Goal: Task Accomplishment & Management: Manage account settings

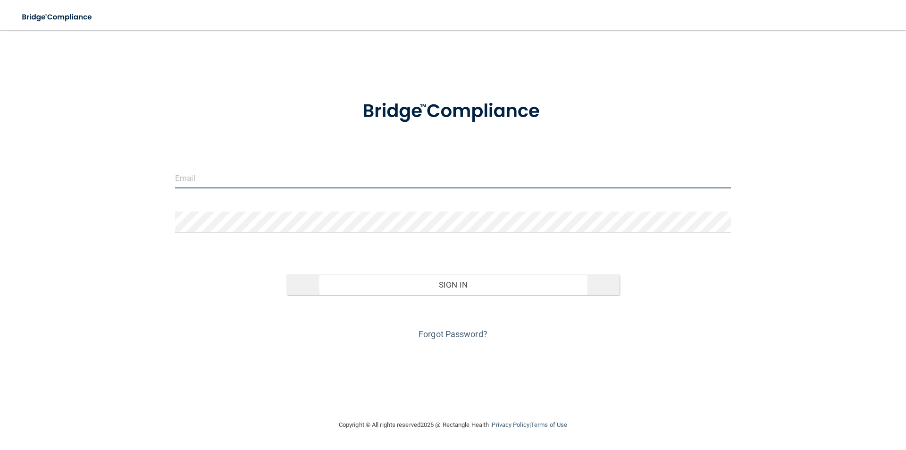
type input "[PERSON_NAME][EMAIL_ADDRESS][PERSON_NAME][DOMAIN_NAME]"
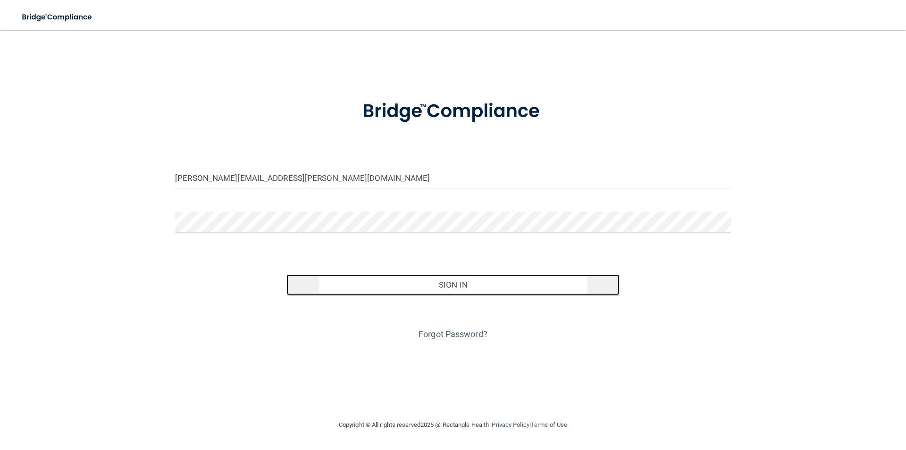
click at [424, 289] on button "Sign In" at bounding box center [454, 284] width 334 height 21
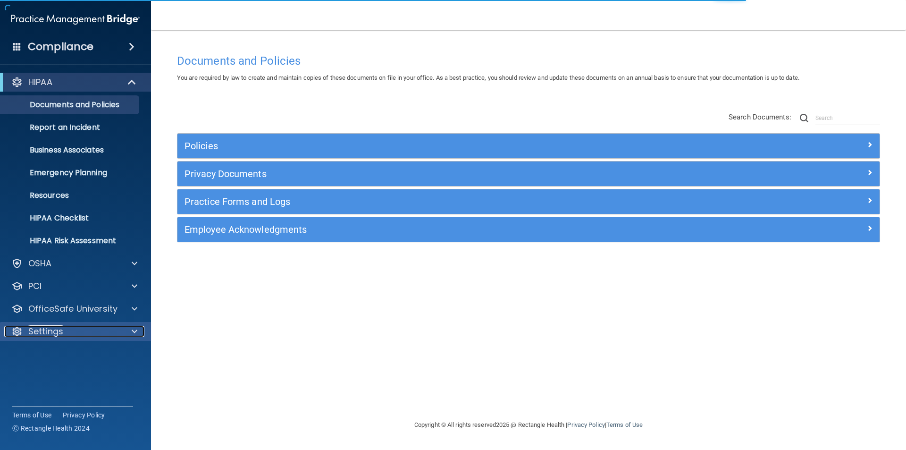
click at [55, 331] on p "Settings" at bounding box center [45, 331] width 35 height 11
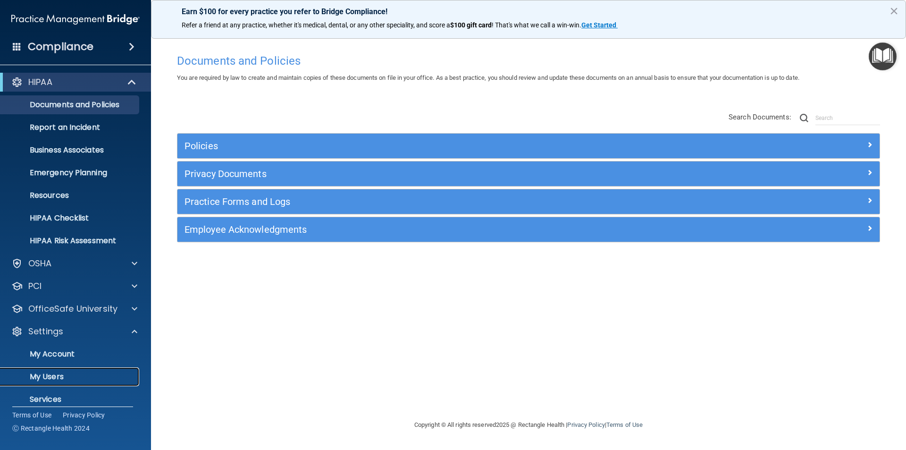
click at [56, 379] on p "My Users" at bounding box center [70, 376] width 129 height 9
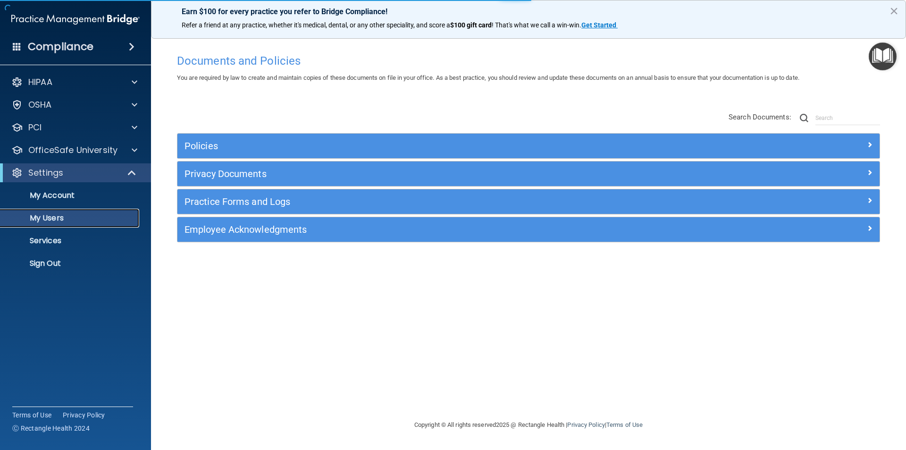
select select "20"
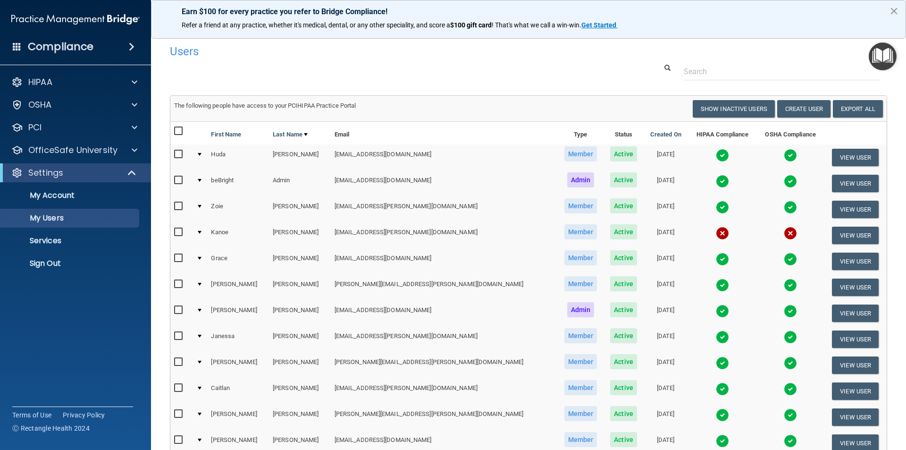
click at [81, 332] on div "Compliance HIPAA Documents and Policies Report an Incident Business Associates …" at bounding box center [75, 225] width 151 height 450
click at [895, 8] on button "×" at bounding box center [894, 10] width 9 height 15
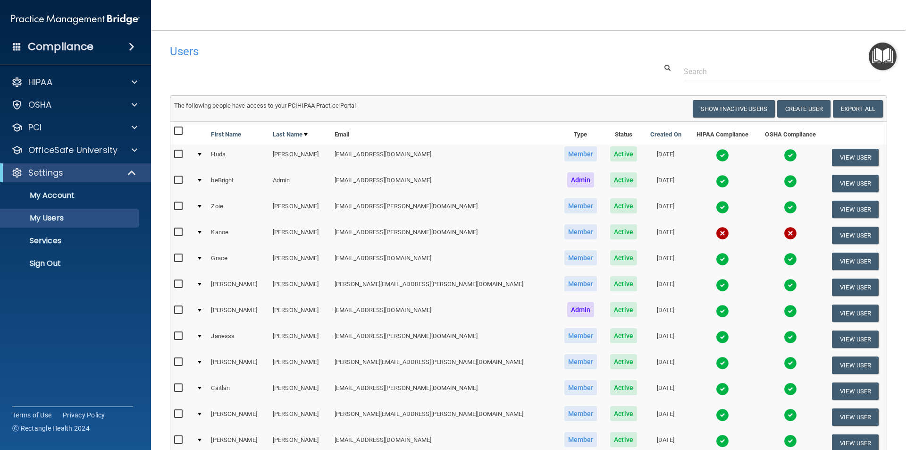
click at [329, 65] on div at bounding box center [529, 71] width 732 height 17
click at [224, 47] on h4 "Users" at bounding box center [376, 51] width 413 height 12
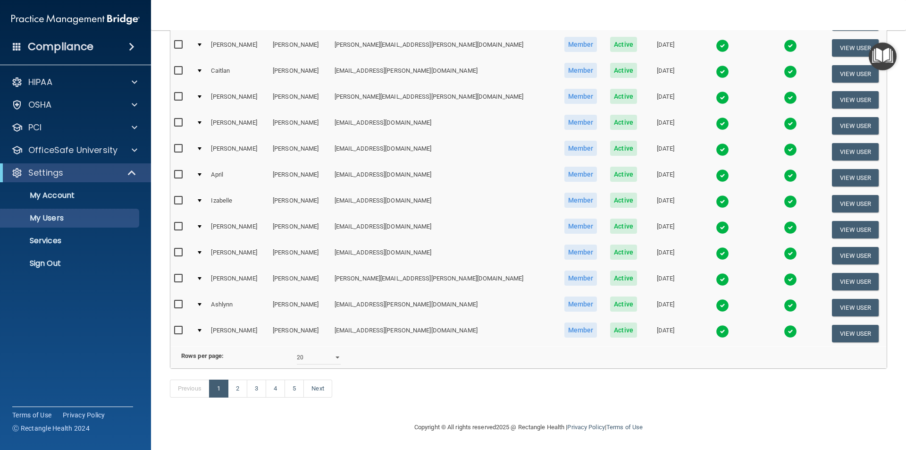
scroll to position [331, 0]
click at [293, 387] on link "5" at bounding box center [294, 389] width 19 height 18
select select "20"
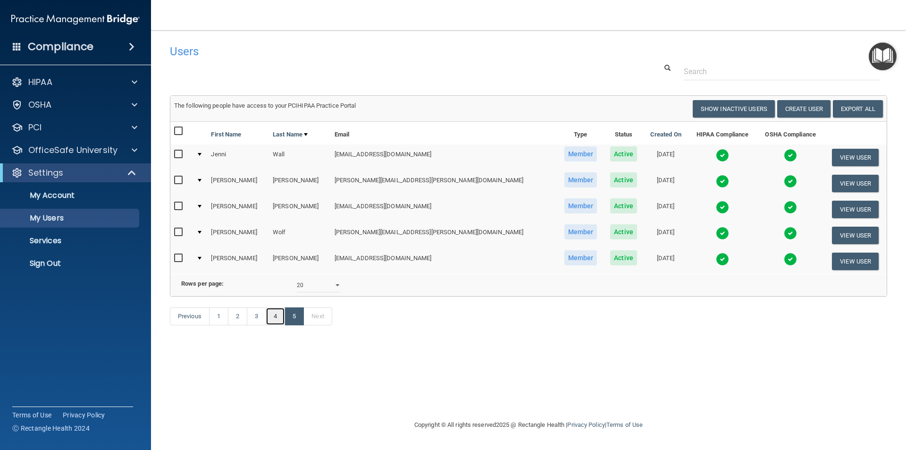
click at [277, 325] on link "4" at bounding box center [275, 316] width 19 height 18
select select "20"
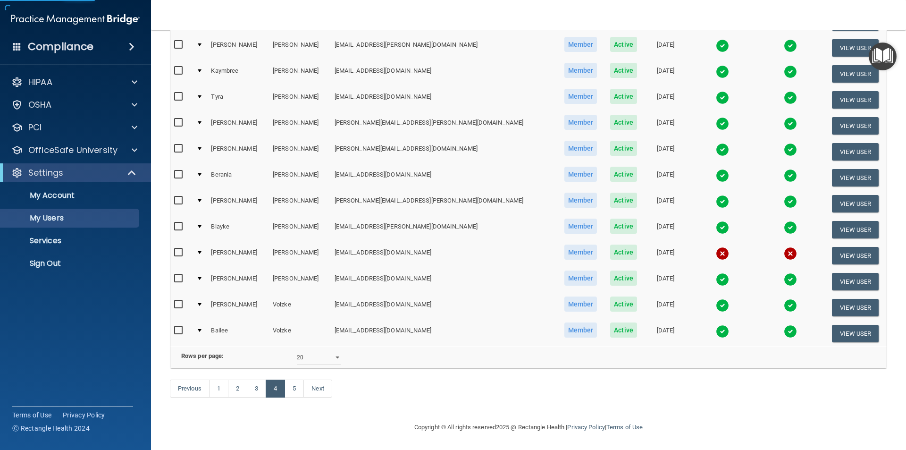
scroll to position [331, 0]
click at [180, 327] on input "checkbox" at bounding box center [179, 331] width 11 height 8
checkbox input "true"
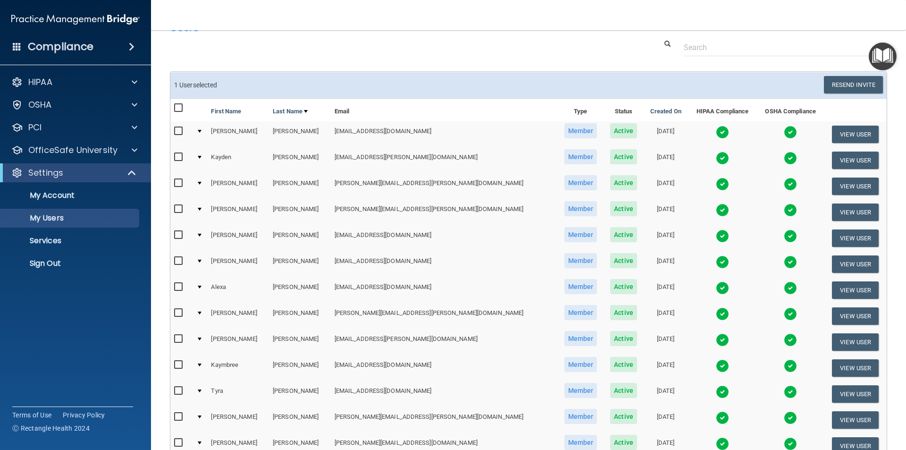
scroll to position [0, 0]
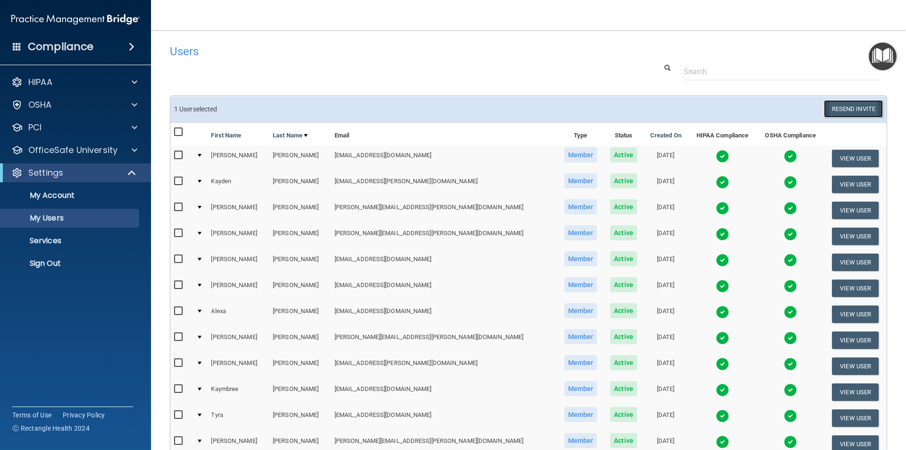
click at [834, 111] on button "Resend Invite" at bounding box center [853, 108] width 59 height 17
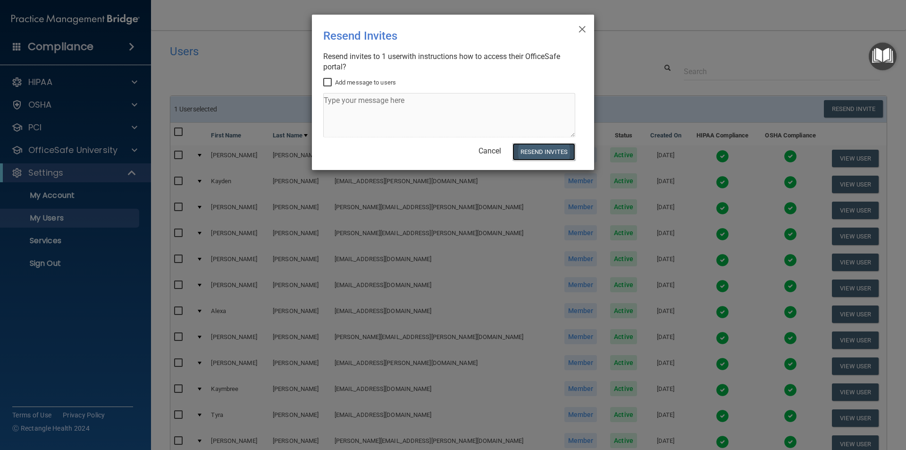
click at [540, 155] on button "Resend Invites" at bounding box center [544, 151] width 63 height 17
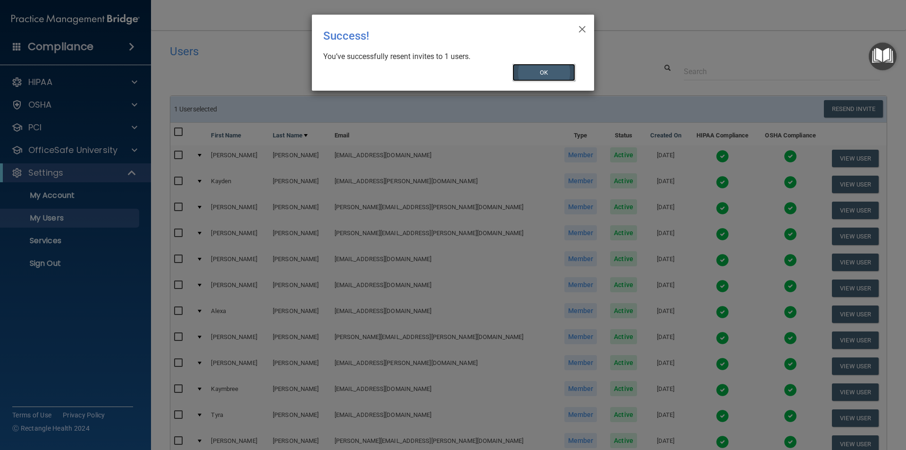
click at [555, 73] on button "OK" at bounding box center [544, 72] width 63 height 17
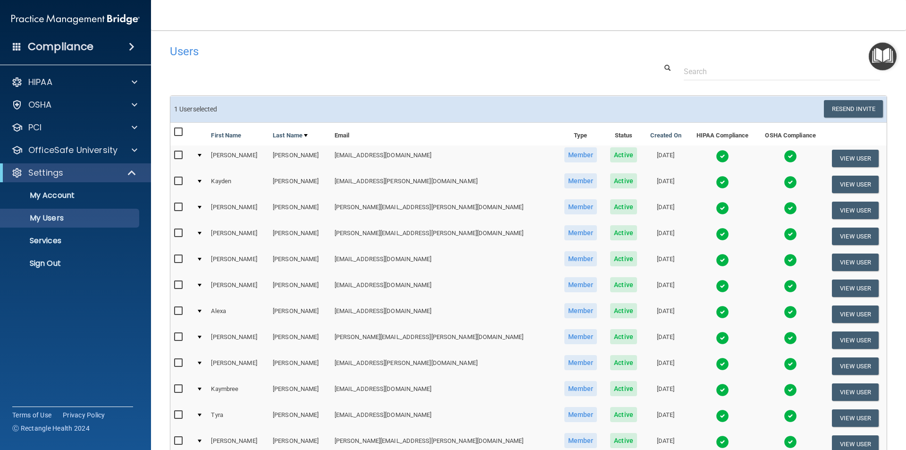
click at [181, 154] on input "checkbox" at bounding box center [179, 156] width 11 height 8
click at [177, 152] on input "checkbox" at bounding box center [179, 156] width 11 height 8
checkbox input "false"
click at [346, 53] on h4 "Users" at bounding box center [376, 51] width 413 height 12
click at [274, 87] on div "Users Success! New user created. × Error! The user couldn't be created. × Succe…" at bounding box center [528, 385] width 717 height 690
